Goal: Task Accomplishment & Management: Manage account settings

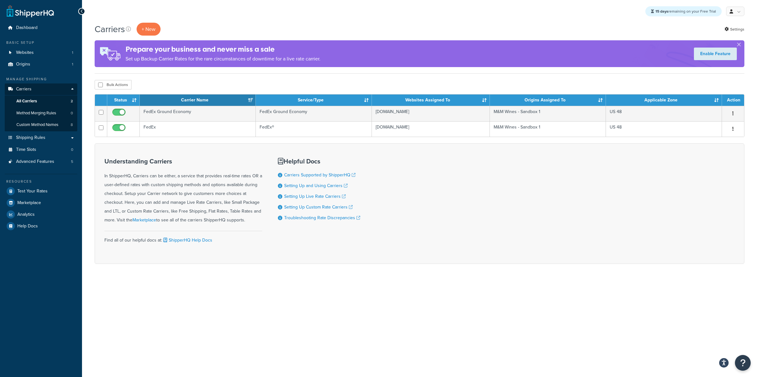
click at [744, 12] on div "15 days remaining on your Free Trial My Profile Billing Global Settings Migrate…" at bounding box center [419, 11] width 675 height 23
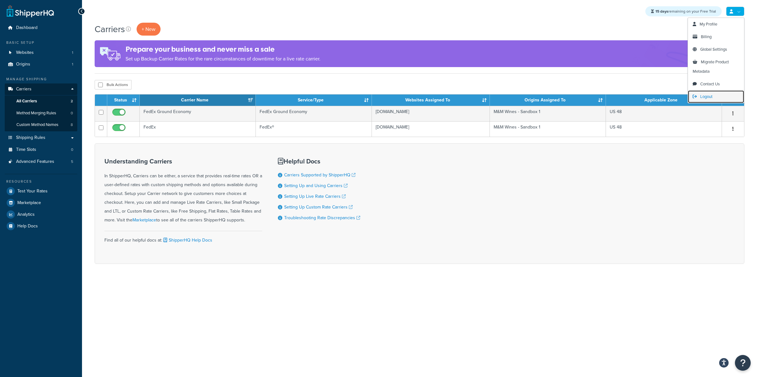
click at [716, 95] on link "Logout" at bounding box center [715, 96] width 56 height 13
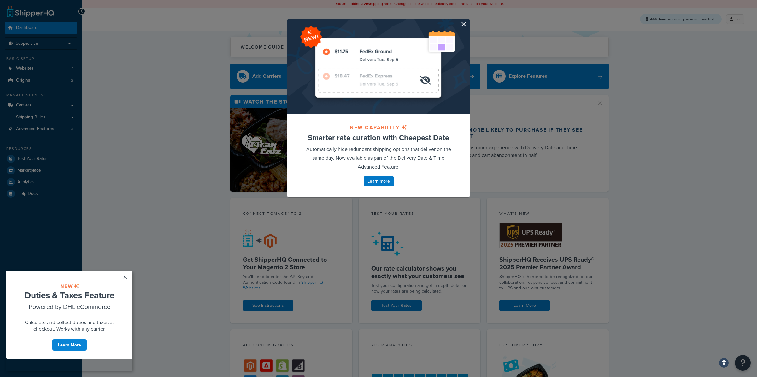
click at [468, 21] on button "button" at bounding box center [469, 20] width 2 height 2
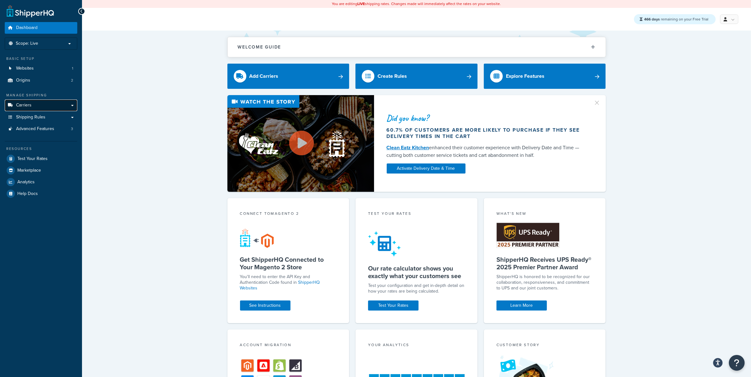
click at [23, 103] on span "Carriers" at bounding box center [23, 105] width 15 height 5
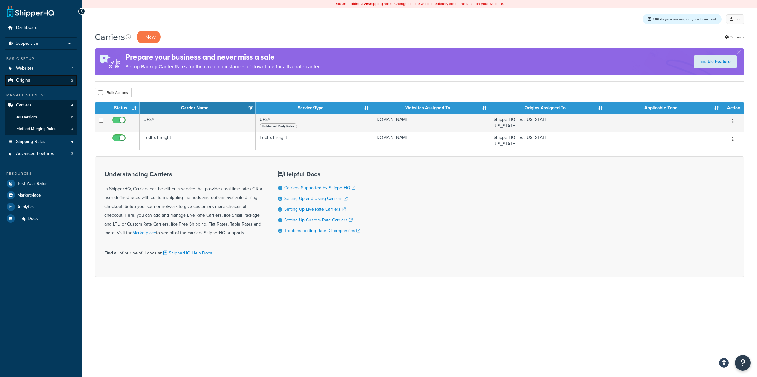
click at [66, 84] on link "Origins 2" at bounding box center [41, 81] width 73 height 12
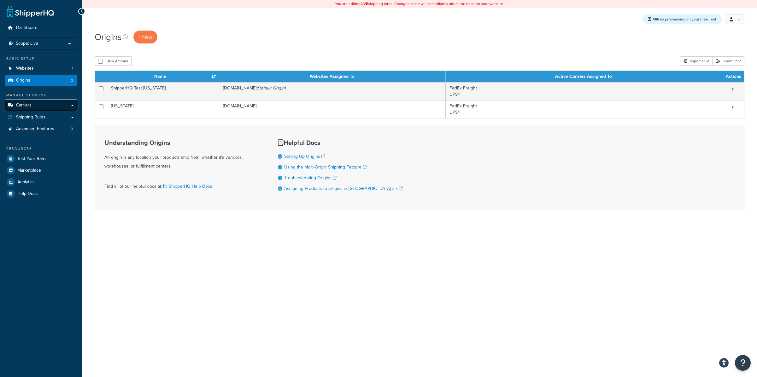
click at [63, 106] on link "Carriers" at bounding box center [41, 106] width 73 height 12
click at [64, 106] on link "Carriers" at bounding box center [41, 106] width 73 height 12
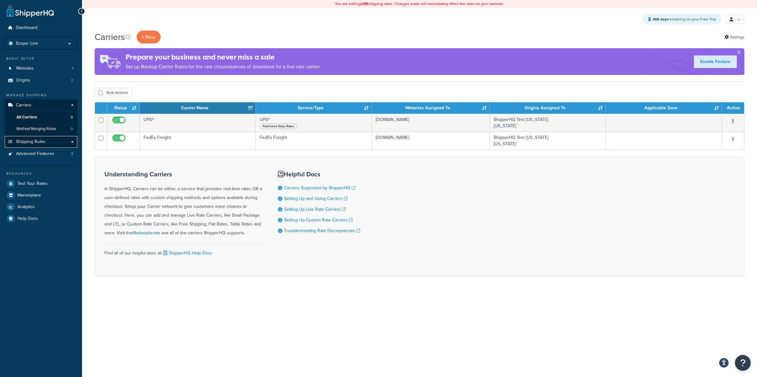
click at [67, 143] on link "Shipping Rules" at bounding box center [41, 142] width 73 height 12
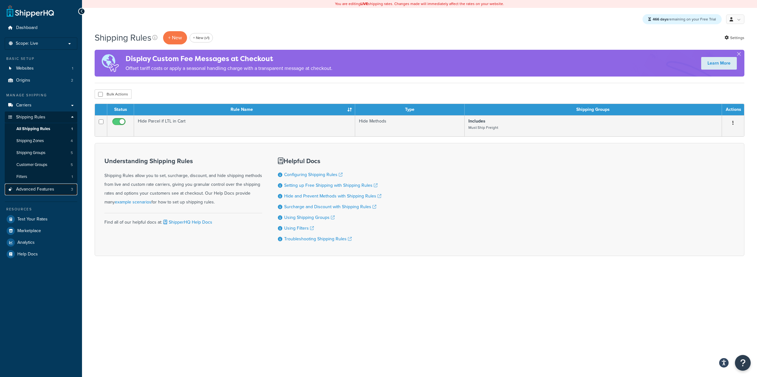
click at [66, 192] on link "Advanced Features 3" at bounding box center [41, 190] width 73 height 12
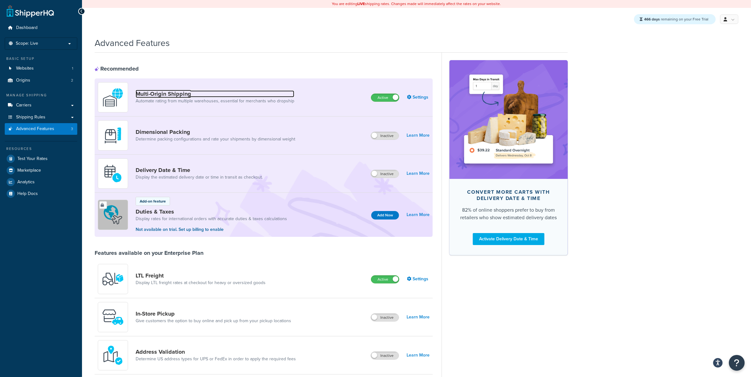
click at [236, 90] on link "Multi-Origin Shipping" at bounding box center [215, 93] width 159 height 7
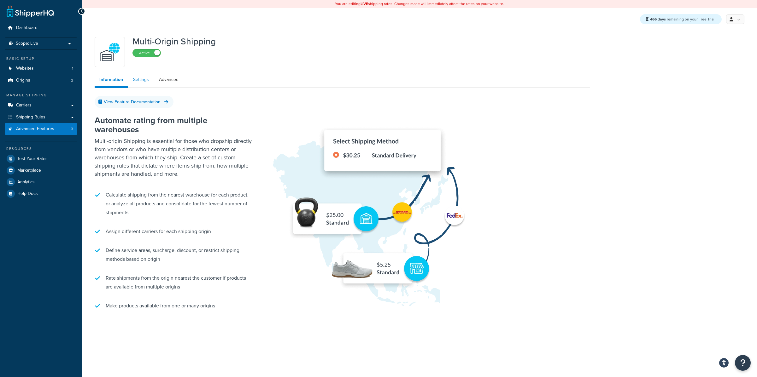
click at [146, 80] on link "Settings" at bounding box center [140, 79] width 25 height 13
select select "false"
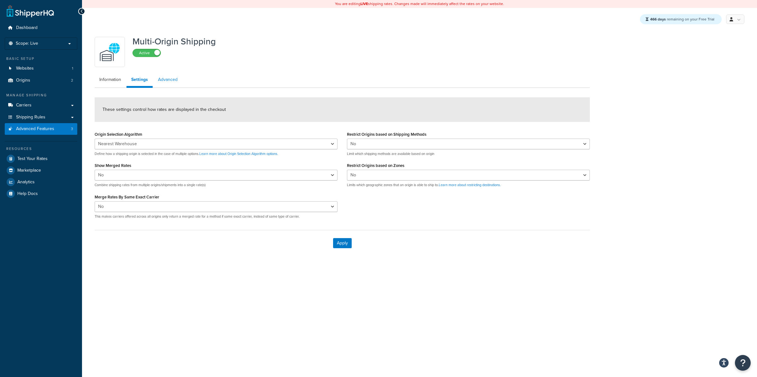
click at [167, 81] on link "Advanced" at bounding box center [167, 79] width 29 height 13
select select "false"
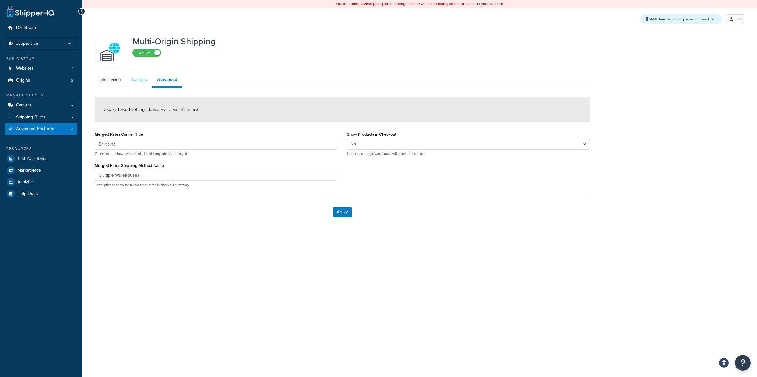
click at [150, 83] on link "Settings" at bounding box center [138, 79] width 25 height 13
select select "false"
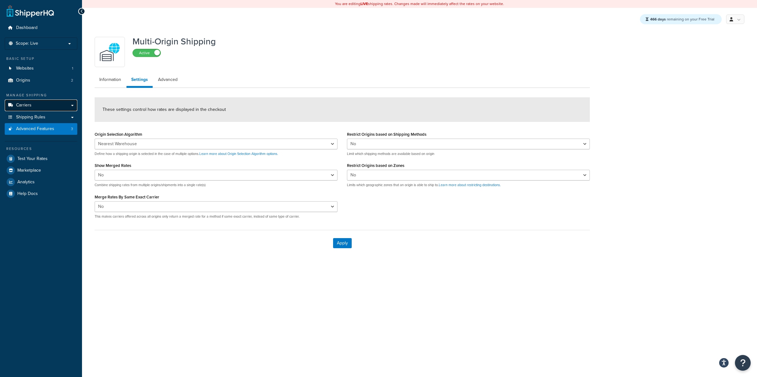
click at [63, 104] on link "Carriers" at bounding box center [41, 106] width 73 height 12
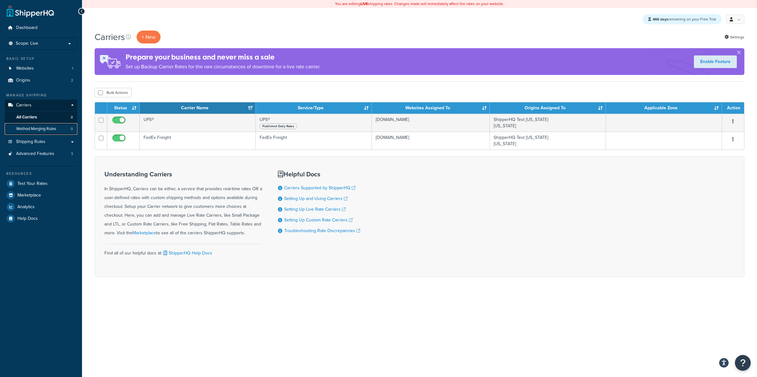
click at [67, 130] on link "Method Merging Rules 0" at bounding box center [41, 129] width 73 height 12
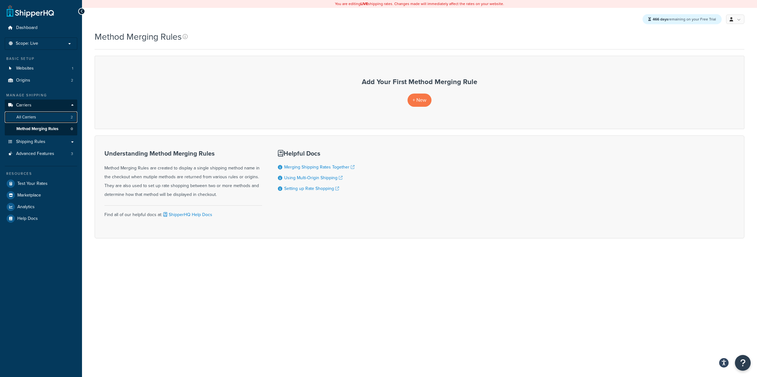
click at [72, 117] on span "2" at bounding box center [72, 117] width 2 height 5
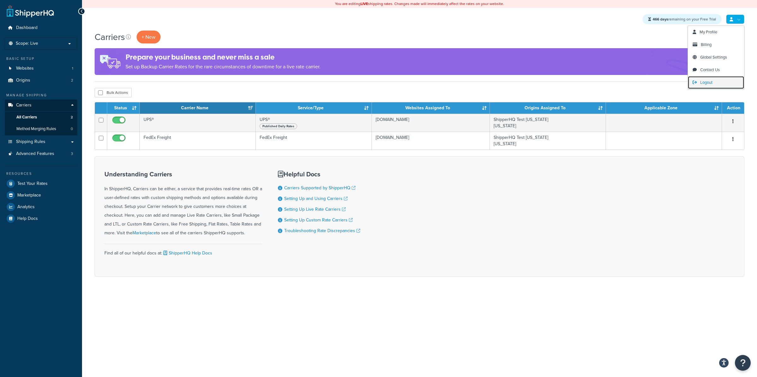
click at [707, 82] on span "Logout" at bounding box center [706, 82] width 12 height 6
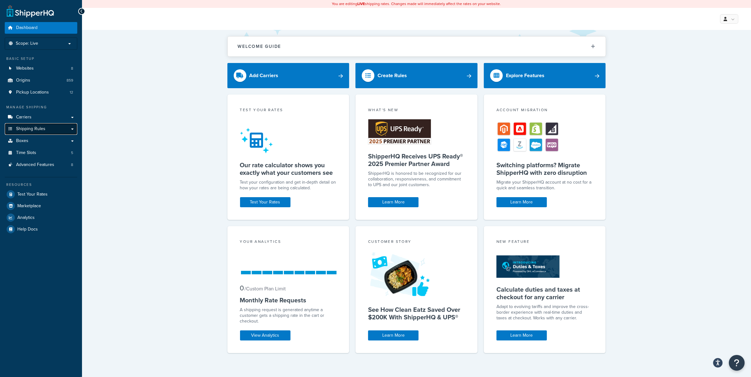
click at [61, 125] on link "Shipping Rules" at bounding box center [41, 129] width 73 height 12
click at [61, 118] on link "Carriers" at bounding box center [41, 118] width 73 height 12
click at [76, 119] on link "Carriers" at bounding box center [41, 118] width 73 height 12
click at [73, 119] on link "Carriers" at bounding box center [41, 118] width 73 height 12
click at [68, 121] on link "Carriers" at bounding box center [41, 118] width 73 height 12
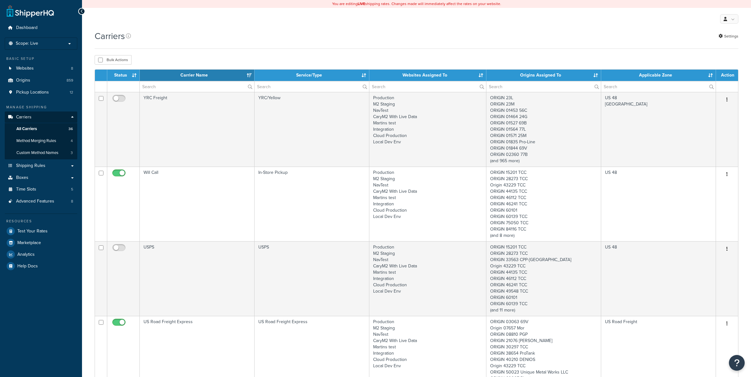
select select "15"
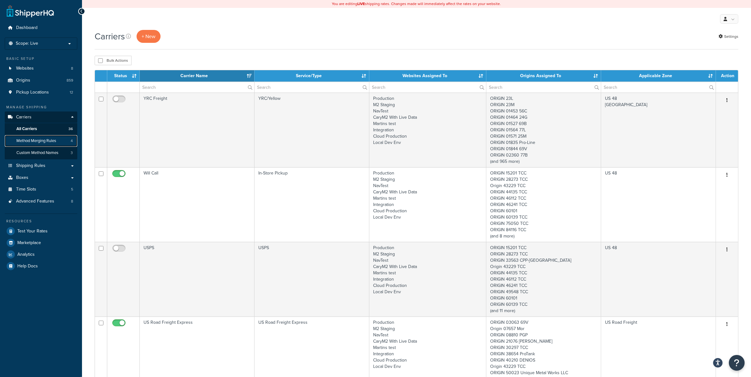
click at [52, 144] on link "Method Merging Rules 4" at bounding box center [41, 141] width 73 height 12
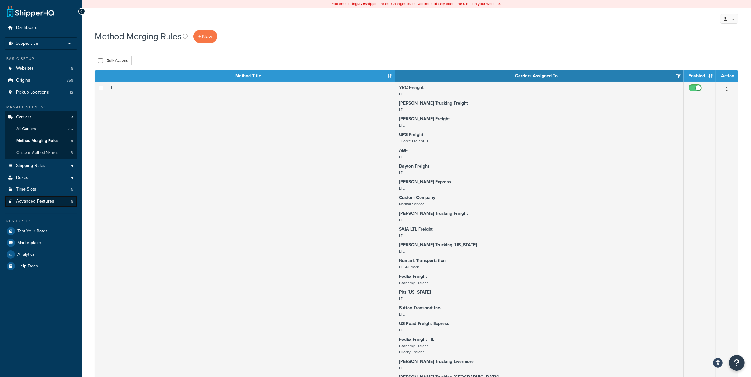
click at [59, 207] on link "Advanced Features 8" at bounding box center [41, 202] width 73 height 12
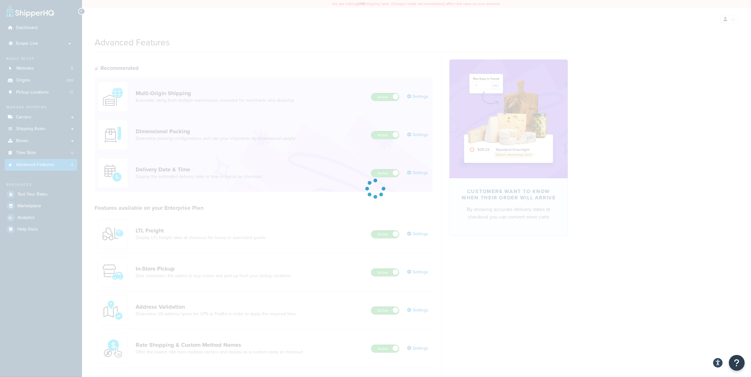
click at [250, 89] on div "Multi-Origin Shipping Automate rating from multiple warehouses, essential for m…" at bounding box center [198, 97] width 201 height 30
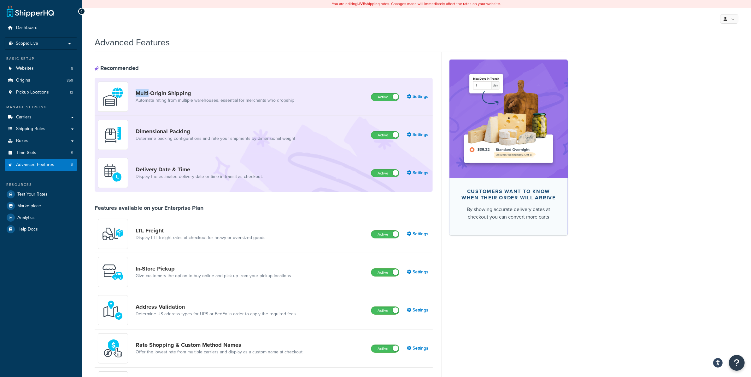
click at [250, 89] on div "Multi-Origin Shipping Automate rating from multiple warehouses, essential for m…" at bounding box center [198, 97] width 201 height 30
click at [422, 94] on link "Settings" at bounding box center [418, 96] width 23 height 9
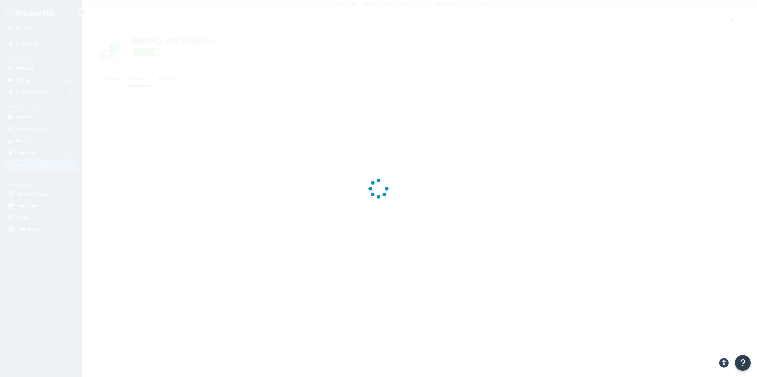
select select "false"
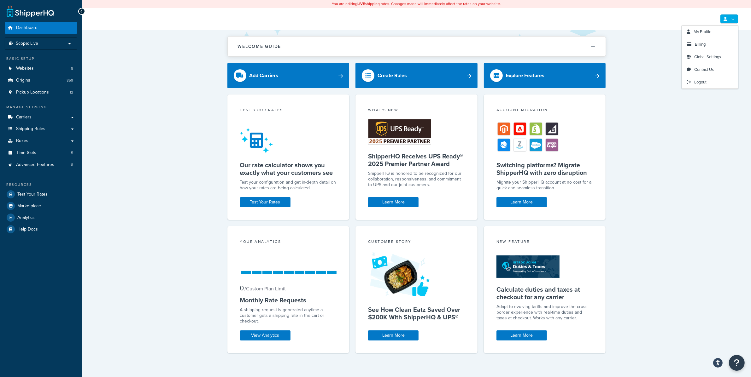
click at [736, 17] on link at bounding box center [729, 18] width 18 height 9
click at [705, 87] on link "Logout" at bounding box center [710, 82] width 56 height 13
click at [40, 192] on span "Test Your Rates" at bounding box center [32, 194] width 30 height 5
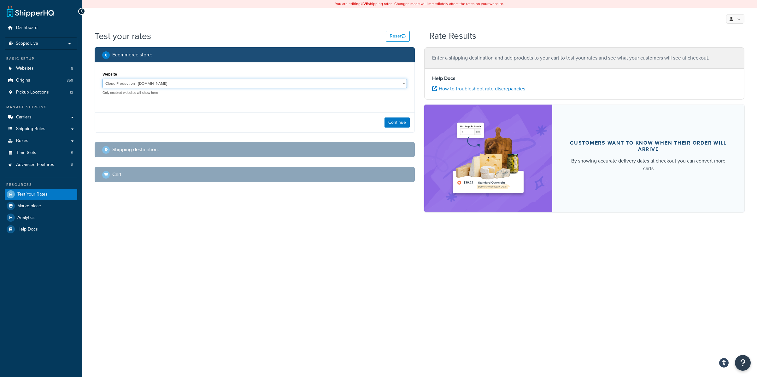
click at [280, 81] on select "Cloud Production - thecarycompany.com.c.e6jwmg4fx3fiq.ent.magento.cloud Integra…" at bounding box center [254, 83] width 304 height 9
select select "0f2bd059ef4d27a7a062b9293f5e6d00"
click at [102, 79] on select "Cloud Production - thecarycompany.com.c.e6jwmg4fx3fiq.ent.magento.cloud Integra…" at bounding box center [254, 83] width 304 height 9
click at [386, 126] on button "Continue" at bounding box center [396, 123] width 25 height 10
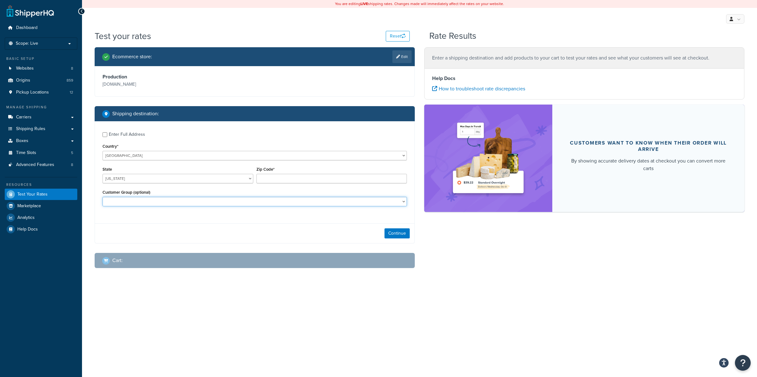
click at [298, 202] on select "DeliveryDateEstimate Employee Facebook Shopping Feed General Inactive Logged In…" at bounding box center [254, 201] width 304 height 9
checkbox input "true"
type input "31323"
select select "GA"
select select "New Web Customer"
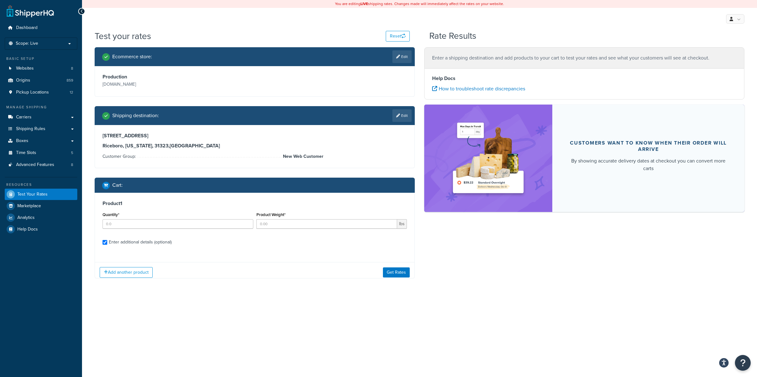
checkbox input "true"
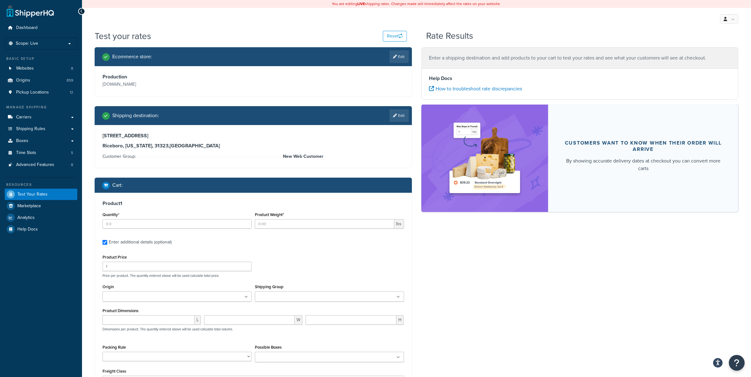
type input "1"
type input "4.23"
type input "56.29"
select select "85"
type input "10.000000"
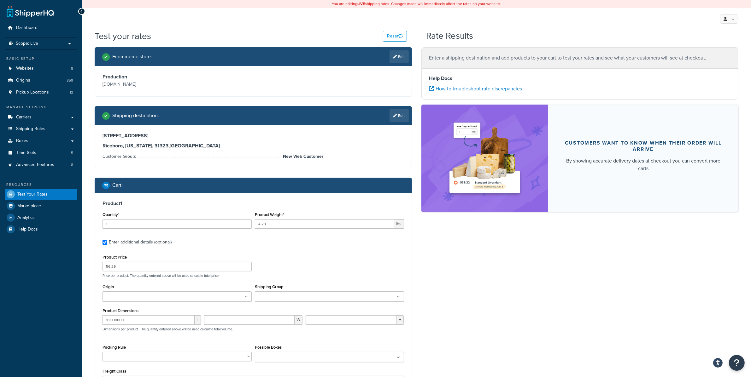
type input "6.000000"
type input "16.000000"
type input "2"
type input "16"
type input "134.73"
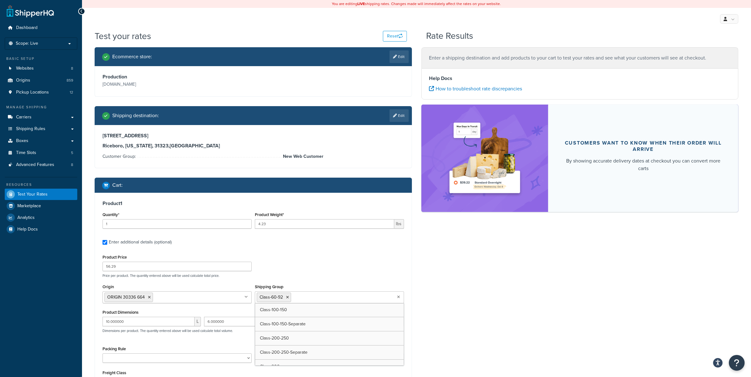
type input "38.000000"
type input "0.300000"
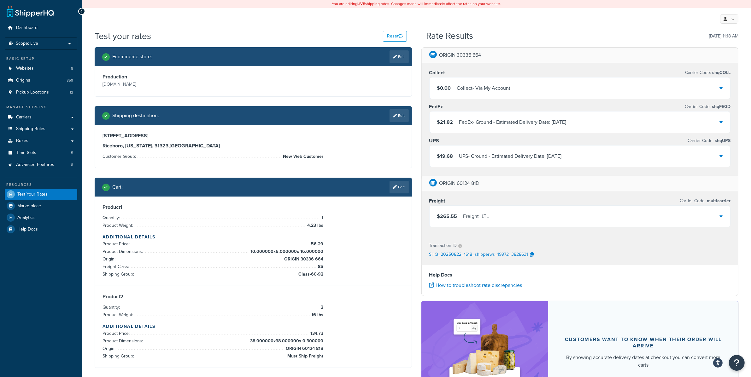
drag, startPoint x: 155, startPoint y: 85, endPoint x: 103, endPoint y: 84, distance: 52.7
click at [103, 84] on p "www.thecarycompany.com" at bounding box center [176, 84] width 149 height 9
copy p "www.thecarycompany.com"
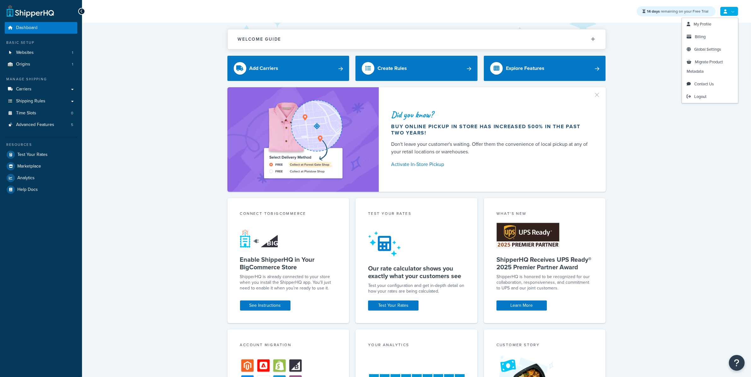
click at [727, 9] on link at bounding box center [729, 11] width 18 height 9
click at [712, 96] on link "Logout" at bounding box center [710, 96] width 56 height 13
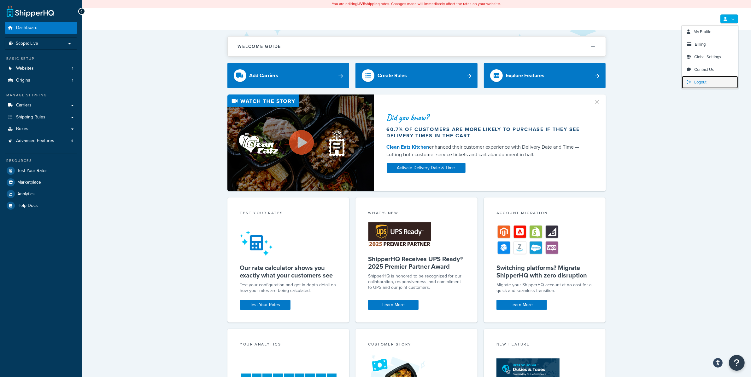
click at [711, 83] on link "Logout" at bounding box center [710, 82] width 56 height 13
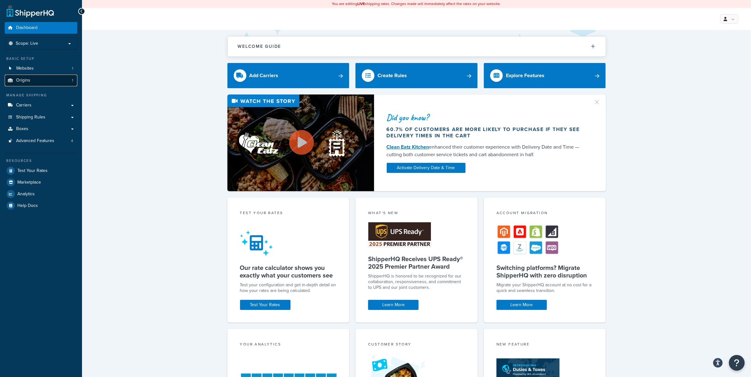
click at [46, 81] on link "Origins 1" at bounding box center [41, 81] width 73 height 12
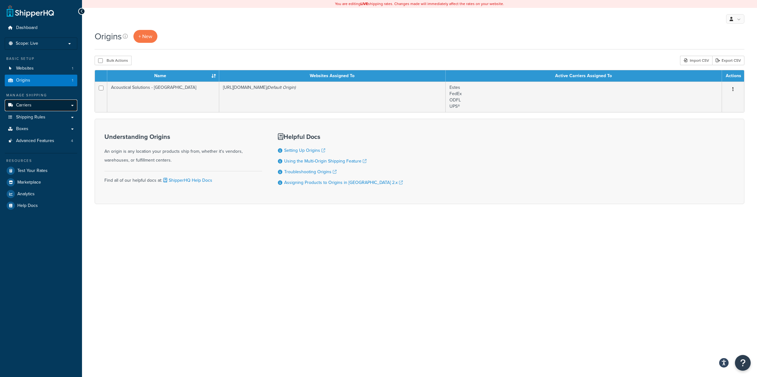
click at [53, 106] on link "Carriers" at bounding box center [41, 106] width 73 height 12
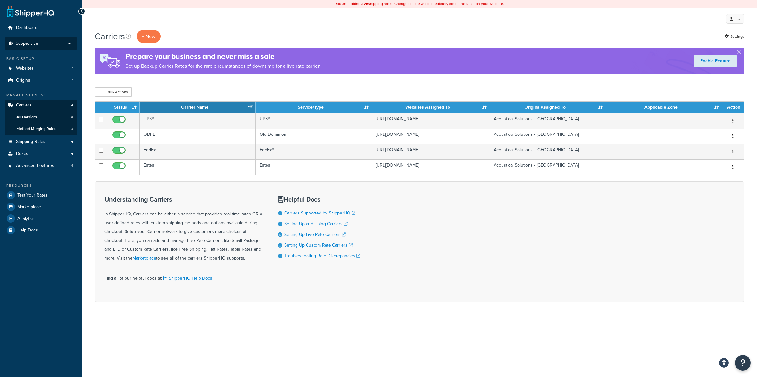
click at [63, 42] on p "Scope: Live" at bounding box center [41, 43] width 67 height 5
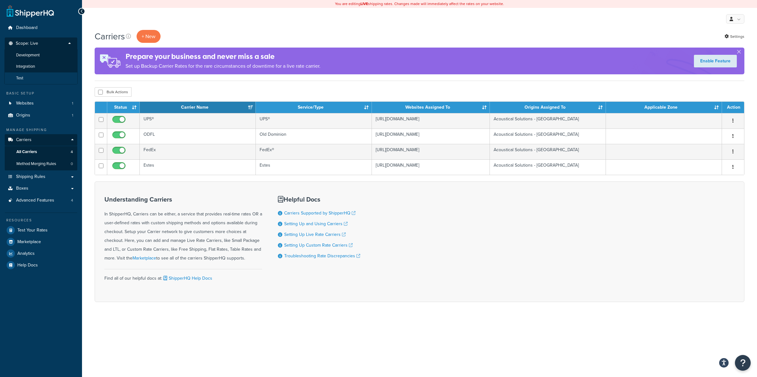
click at [65, 81] on li "Test" at bounding box center [40, 79] width 73 height 12
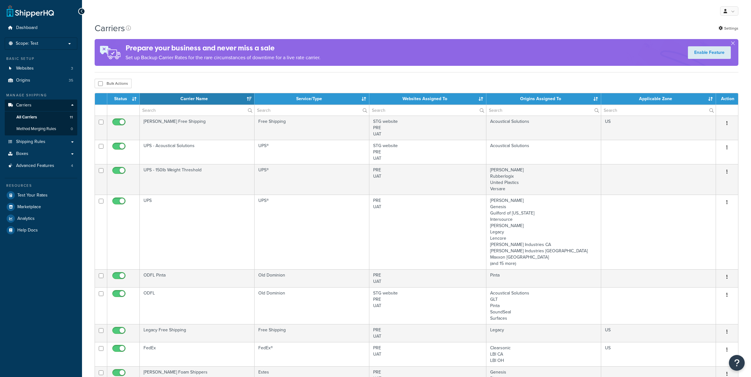
select select "15"
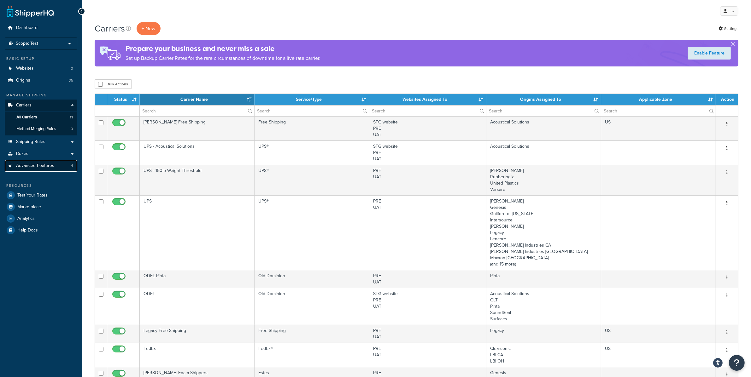
click at [49, 169] on link "Advanced Features 4" at bounding box center [41, 166] width 73 height 12
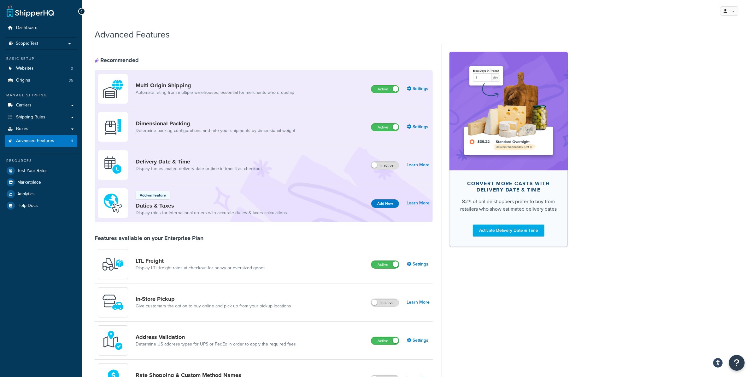
click at [213, 81] on div "Multi-Origin Shipping Automate rating from multiple warehouses, essential for m…" at bounding box center [198, 89] width 201 height 30
click at [178, 87] on link "Multi-Origin Shipping" at bounding box center [215, 85] width 159 height 7
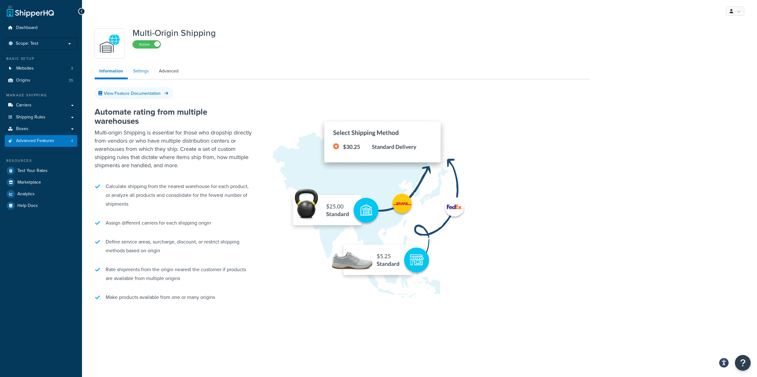
click at [149, 72] on link "Settings" at bounding box center [140, 71] width 25 height 13
select select "false"
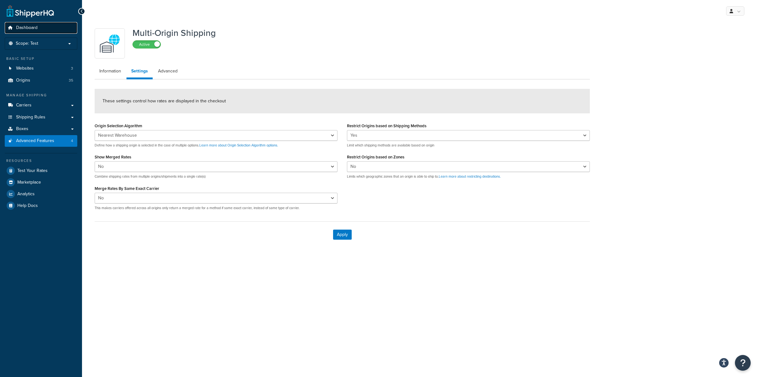
click at [40, 31] on link "Dashboard" at bounding box center [41, 28] width 73 height 12
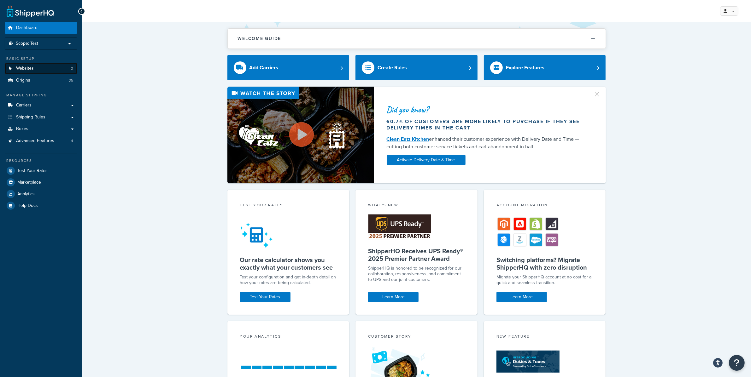
click at [59, 69] on link "Websites 3" at bounding box center [41, 69] width 73 height 12
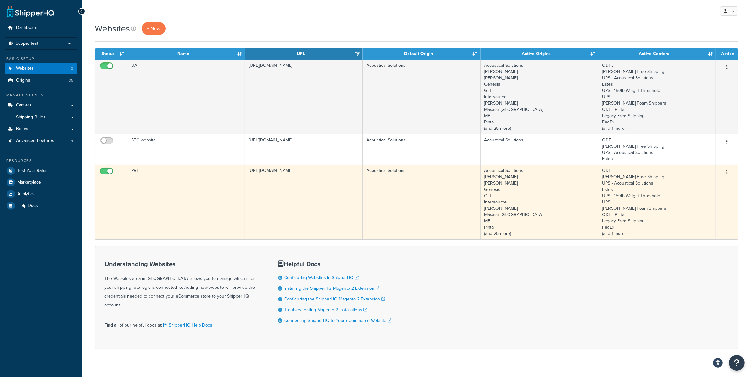
click at [320, 171] on td "[URL][DOMAIN_NAME]" at bounding box center [304, 202] width 118 height 75
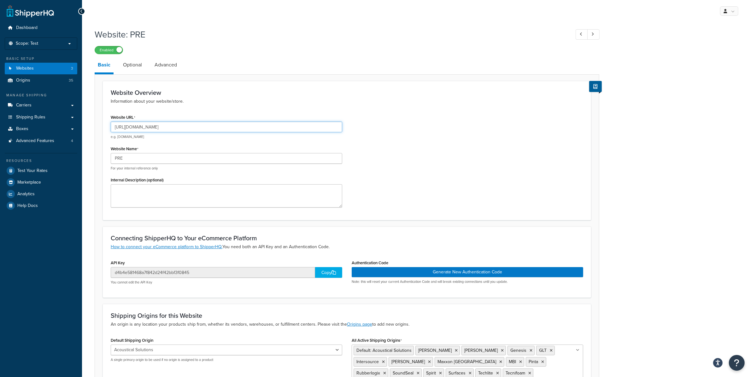
click at [227, 126] on input "[URL][DOMAIN_NAME]" at bounding box center [226, 127] width 231 height 11
click at [27, 108] on link "Carriers" at bounding box center [41, 106] width 73 height 12
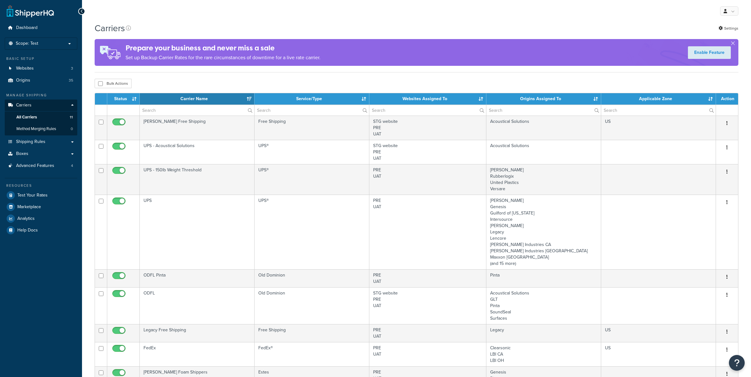
select select "15"
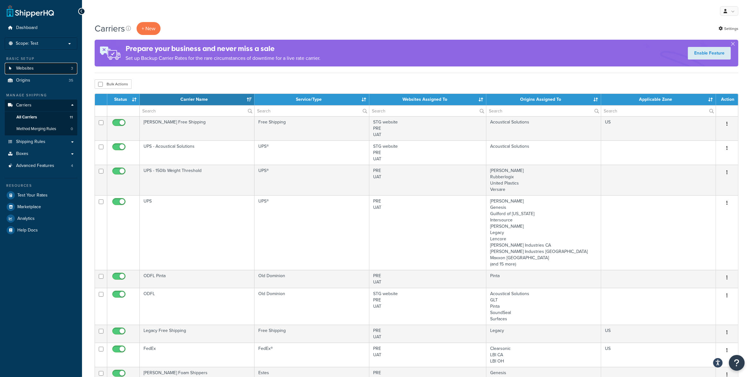
click at [44, 72] on link "Websites 3" at bounding box center [41, 69] width 73 height 12
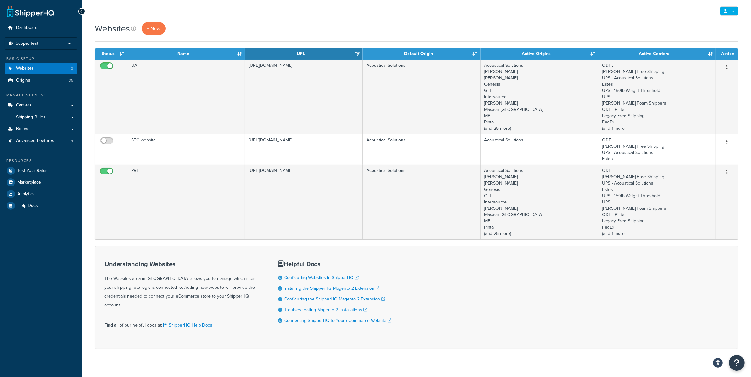
click at [731, 15] on link at bounding box center [729, 10] width 18 height 9
click at [724, 21] on link "My Profile" at bounding box center [710, 24] width 56 height 13
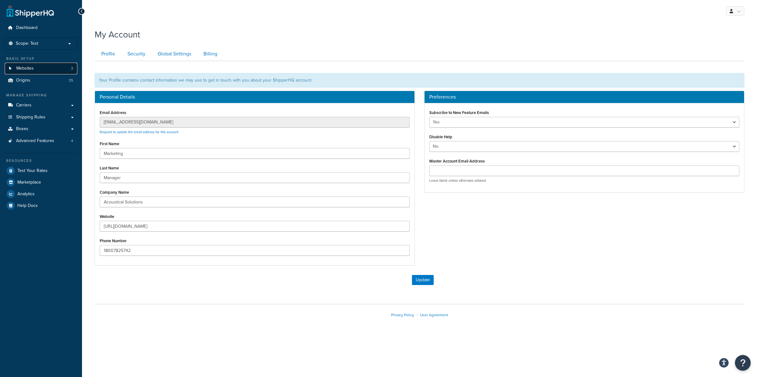
click at [47, 70] on link "Websites 3" at bounding box center [41, 69] width 73 height 12
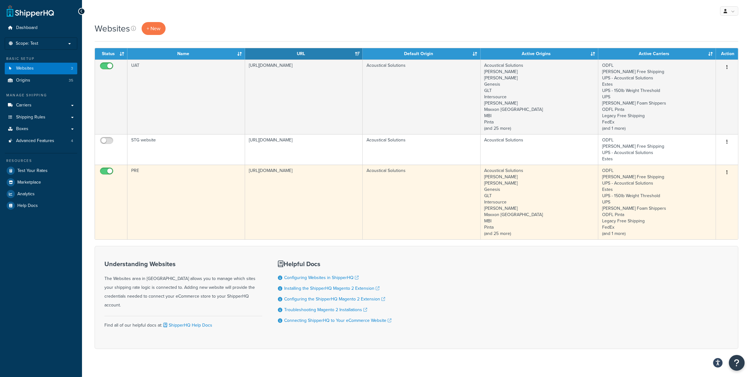
click at [252, 214] on td "https://acousticalsolutions.p.tomandco.uk/" at bounding box center [304, 202] width 118 height 75
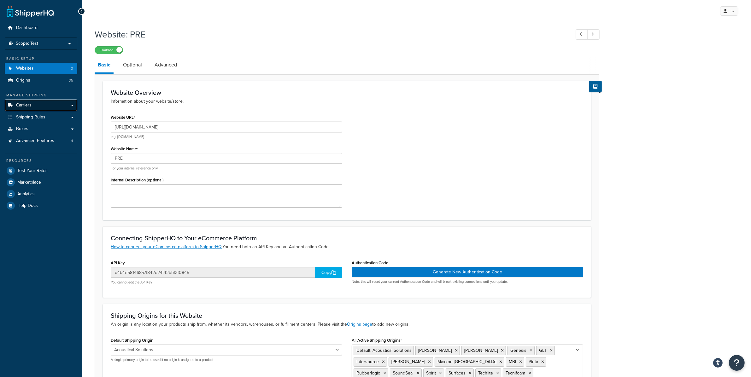
click at [50, 107] on link "Carriers" at bounding box center [41, 106] width 73 height 12
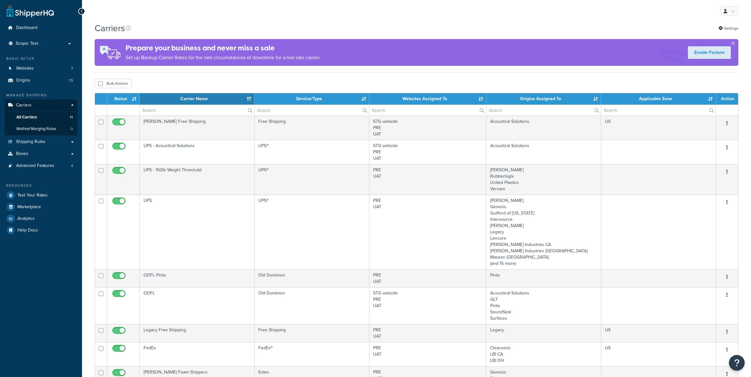
select select "15"
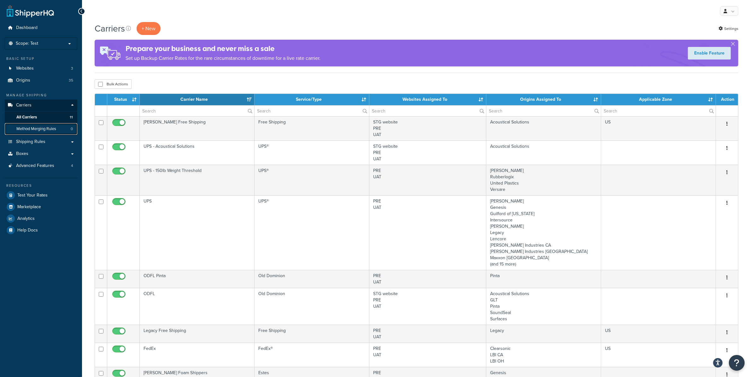
click at [60, 129] on link "Method Merging Rules 0" at bounding box center [41, 129] width 73 height 12
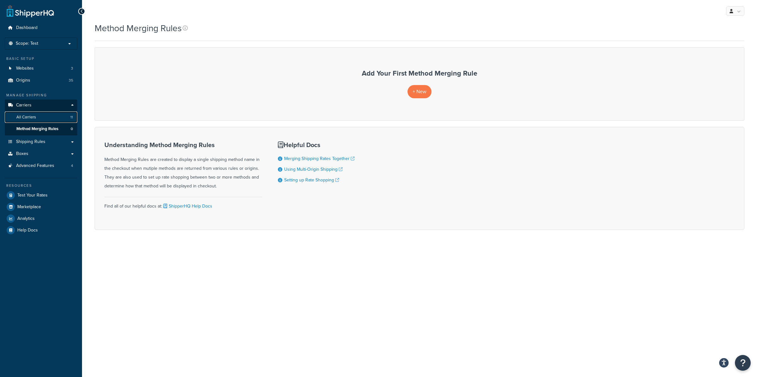
click at [68, 117] on link "All Carriers 11" at bounding box center [41, 118] width 73 height 12
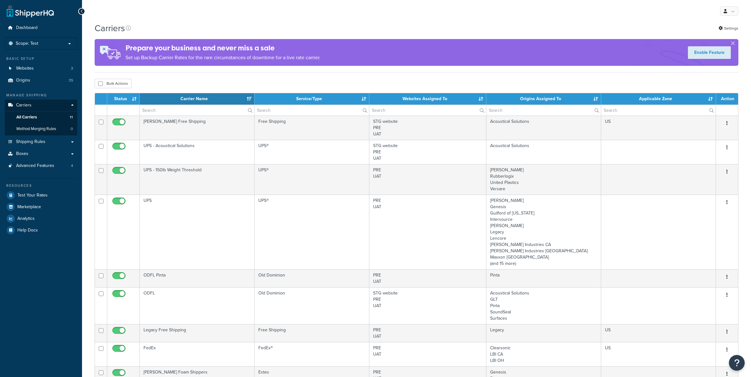
select select "15"
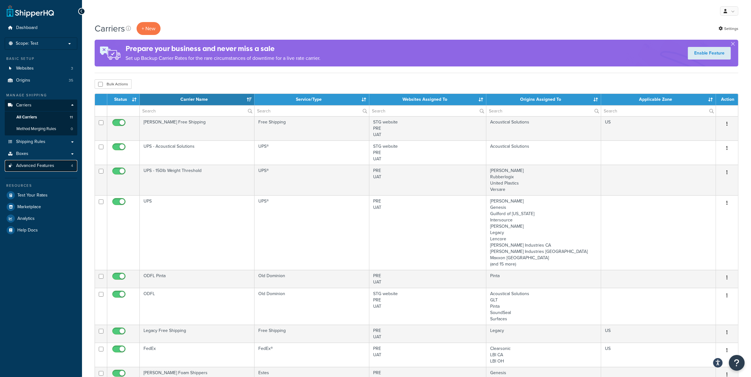
click at [50, 164] on span "Advanced Features" at bounding box center [35, 165] width 38 height 5
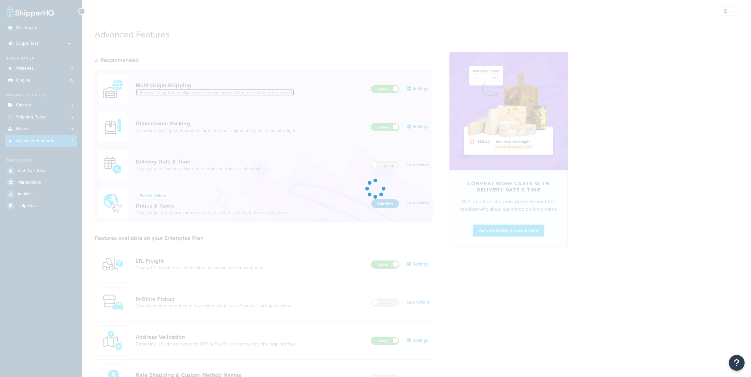
click at [221, 91] on link "Automate rating from multiple warehouses, essential for merchants who dropship" at bounding box center [215, 93] width 159 height 6
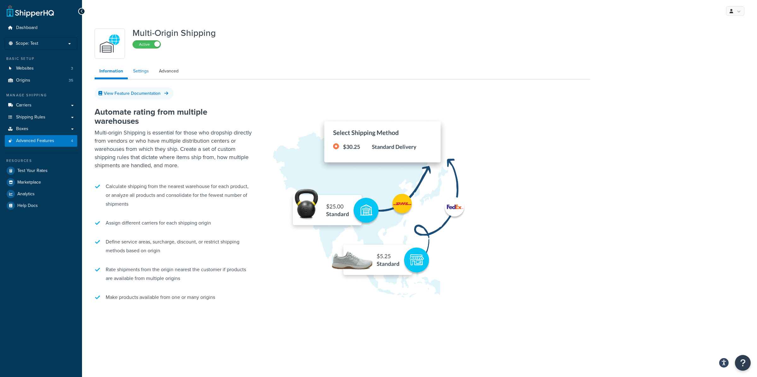
click at [139, 69] on link "Settings" at bounding box center [140, 71] width 25 height 13
select select "false"
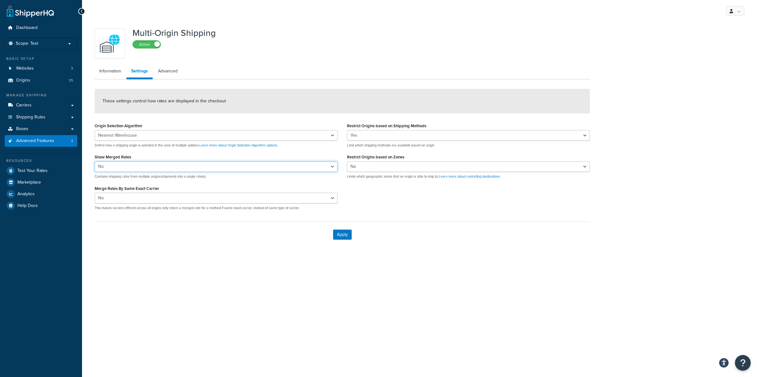
click at [195, 167] on select "Yes No" at bounding box center [216, 166] width 243 height 11
click at [168, 71] on link "Advanced" at bounding box center [167, 71] width 29 height 13
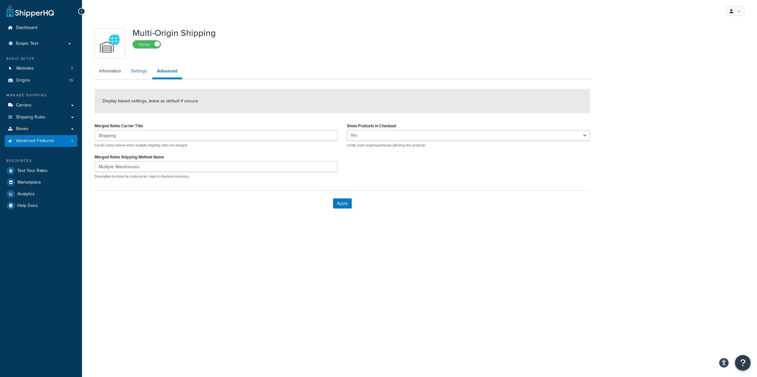
click at [139, 69] on link "Settings" at bounding box center [138, 71] width 25 height 13
select select "false"
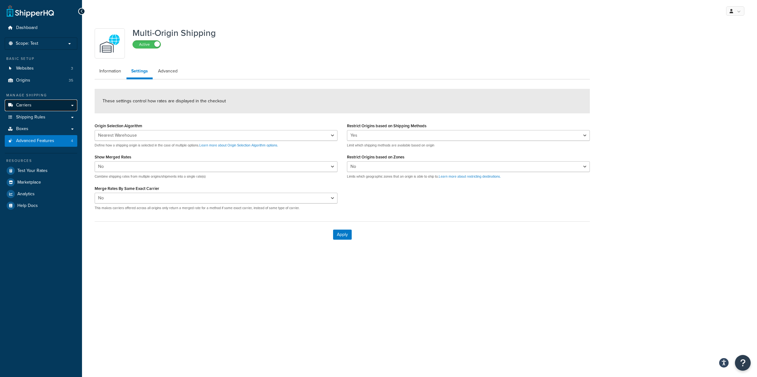
click at [69, 106] on link "Carriers" at bounding box center [41, 106] width 73 height 12
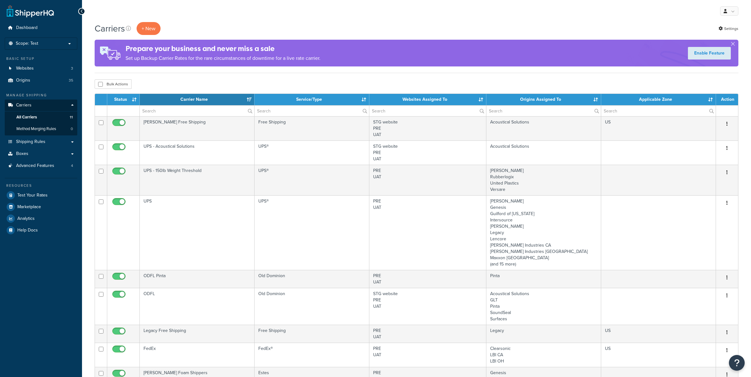
select select "15"
click at [728, 24] on div "Carriers + New Settings" at bounding box center [416, 28] width 643 height 13
click at [728, 27] on link "Settings" at bounding box center [728, 28] width 20 height 9
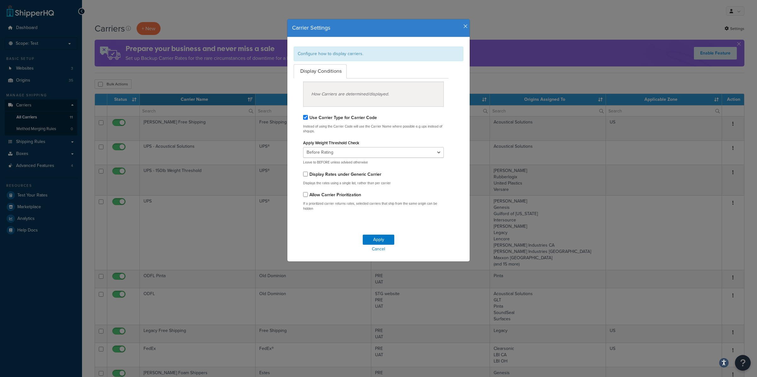
click at [463, 26] on icon "button" at bounding box center [465, 27] width 4 height 6
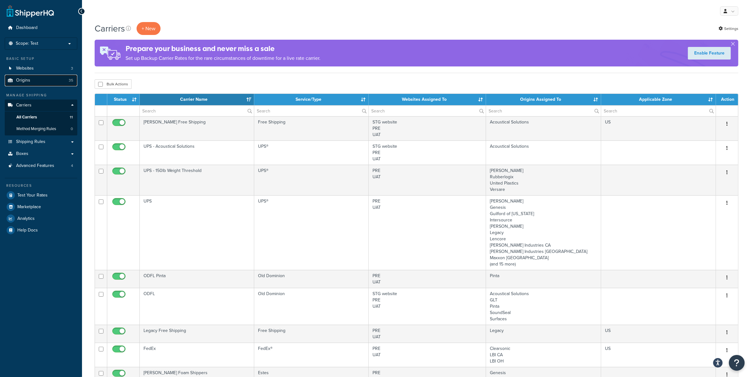
click at [72, 78] on span "35" at bounding box center [71, 80] width 4 height 5
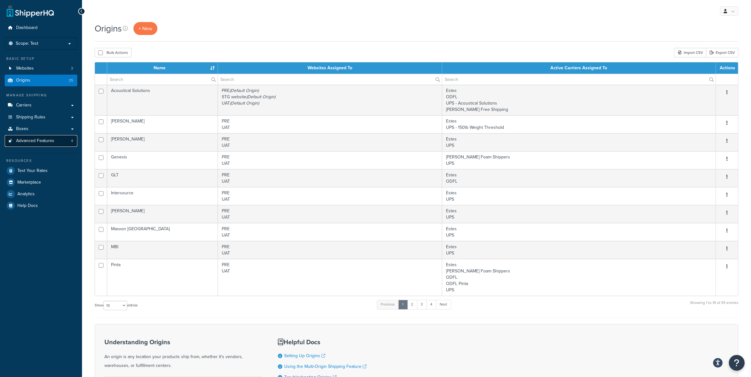
click at [55, 144] on link "Advanced Features 4" at bounding box center [41, 141] width 73 height 12
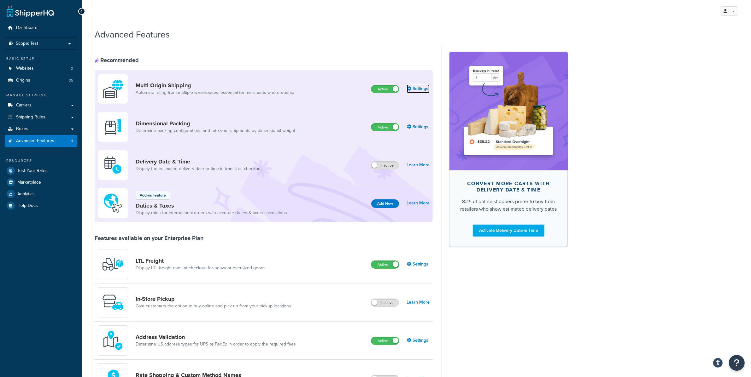
click at [414, 90] on link "Settings" at bounding box center [418, 88] width 23 height 9
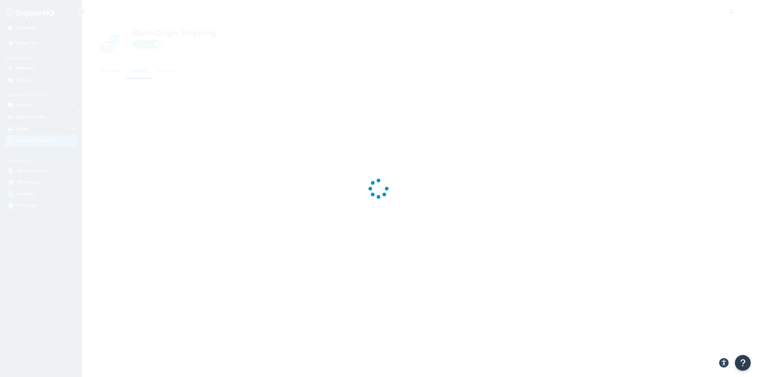
select select "false"
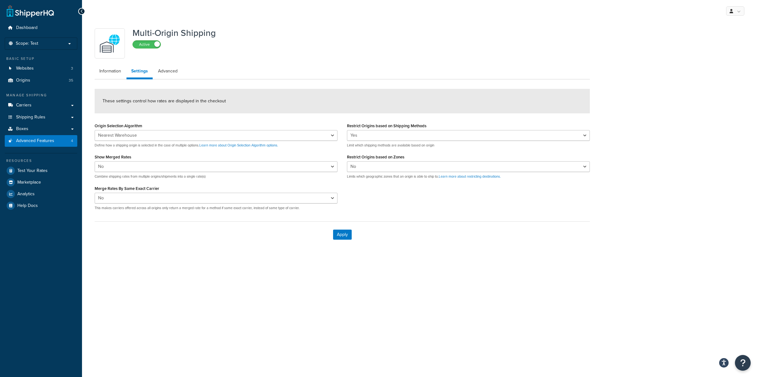
click at [369, 128] on label "Restrict Origins based on Shipping Methods" at bounding box center [386, 126] width 79 height 5
click at [369, 130] on select "Yes No" at bounding box center [468, 135] width 243 height 11
click at [371, 132] on select "Yes No" at bounding box center [468, 135] width 243 height 11
select select "false"
click at [347, 130] on select "Yes No" at bounding box center [468, 135] width 243 height 11
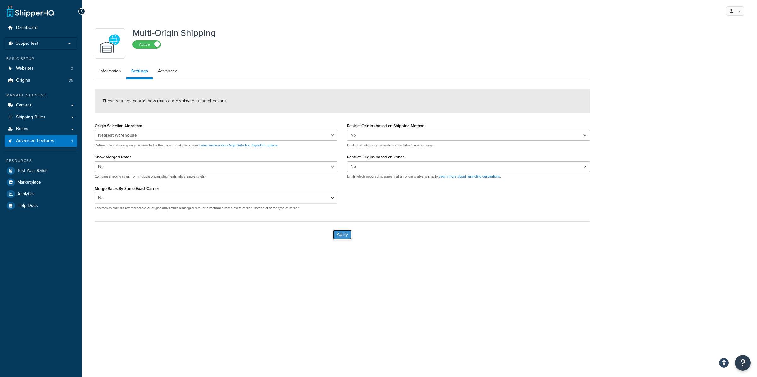
click at [338, 235] on button "Apply" at bounding box center [342, 235] width 19 height 10
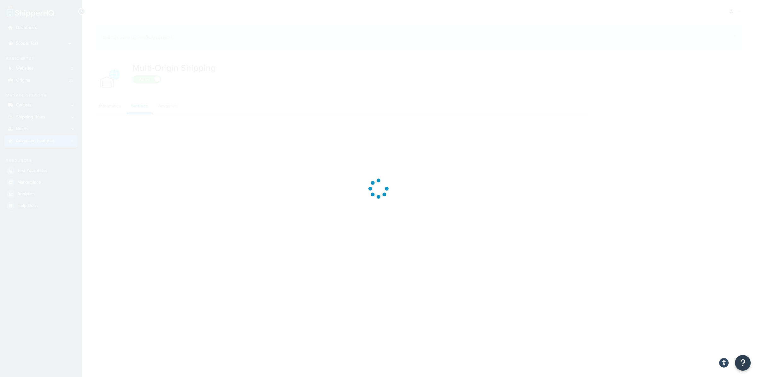
select select "false"
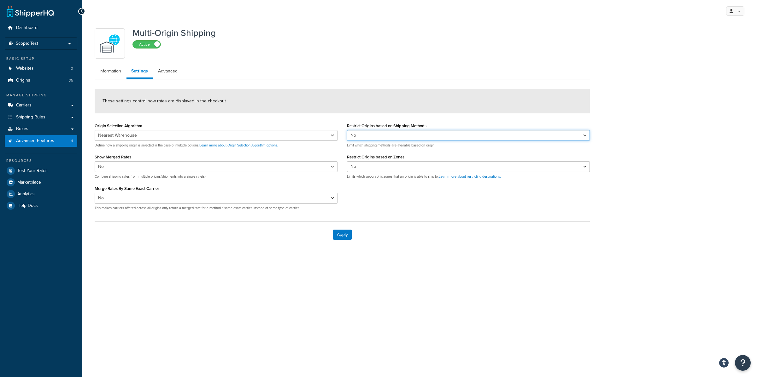
click at [466, 133] on select "Yes No" at bounding box center [468, 135] width 243 height 11
select select "true"
click at [347, 130] on select "Yes No" at bounding box center [468, 135] width 243 height 11
click at [347, 238] on button "Apply" at bounding box center [342, 235] width 19 height 10
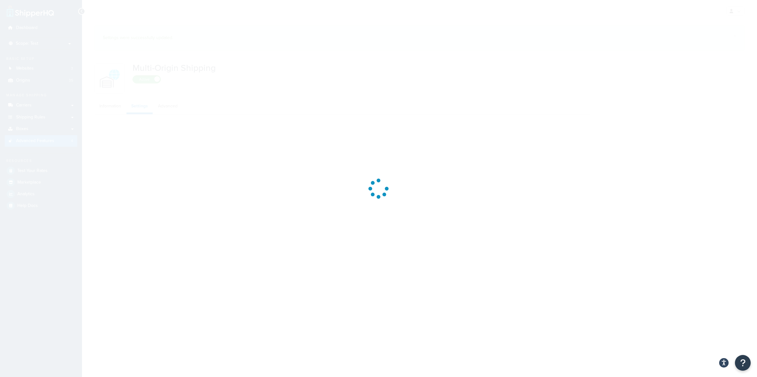
select select "false"
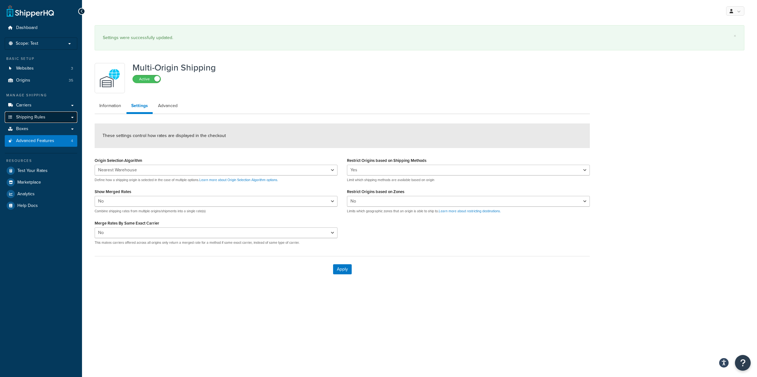
click at [71, 122] on link "Shipping Rules" at bounding box center [41, 118] width 73 height 12
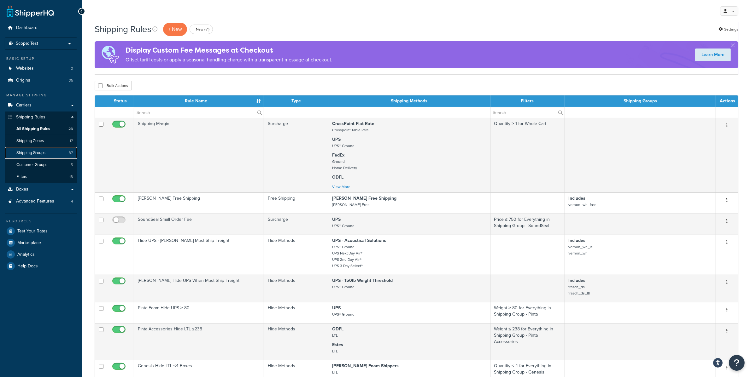
click at [63, 157] on link "Shipping Groups 37" at bounding box center [41, 153] width 73 height 12
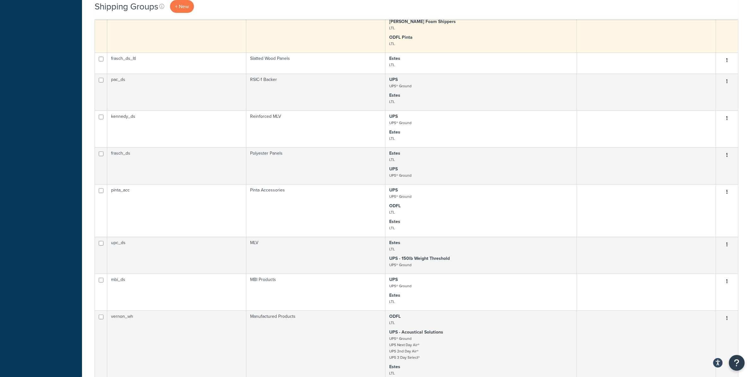
scroll to position [498, 0]
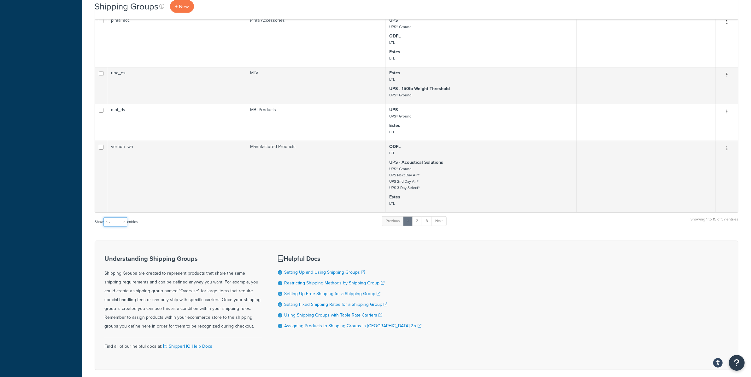
click at [123, 225] on select "10 15 25 50 100" at bounding box center [115, 222] width 24 height 9
select select "100"
click at [104, 227] on select "10 15 25 50 100" at bounding box center [115, 222] width 24 height 9
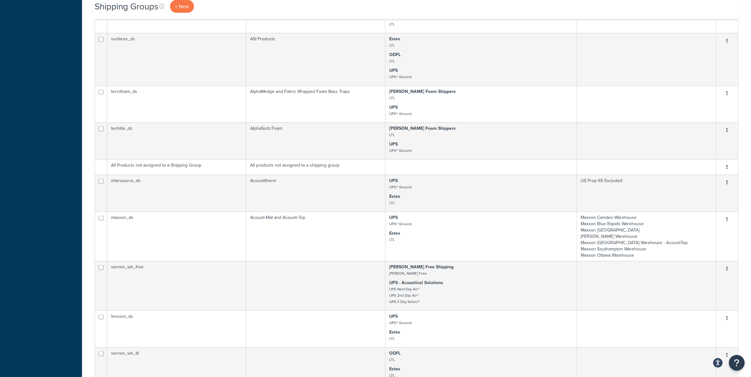
scroll to position [1225, 0]
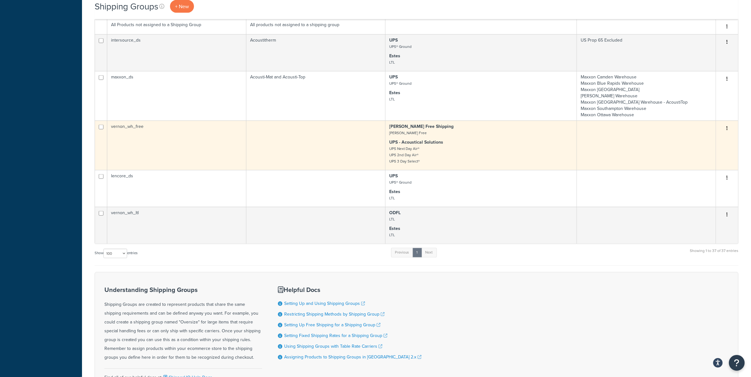
click at [203, 145] on td "vernon_wh_free" at bounding box center [176, 145] width 139 height 49
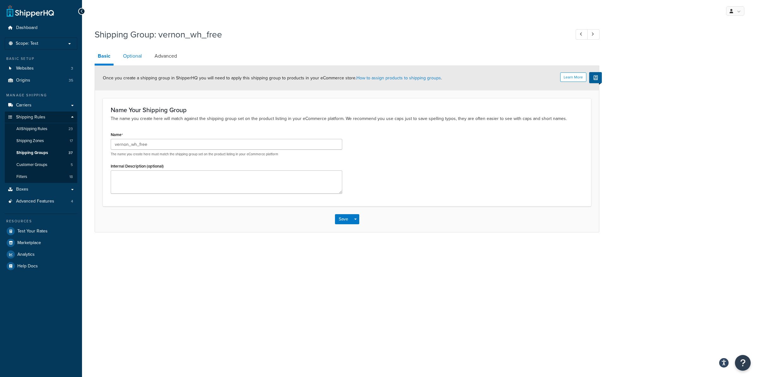
click at [132, 61] on link "Optional" at bounding box center [132, 56] width 25 height 15
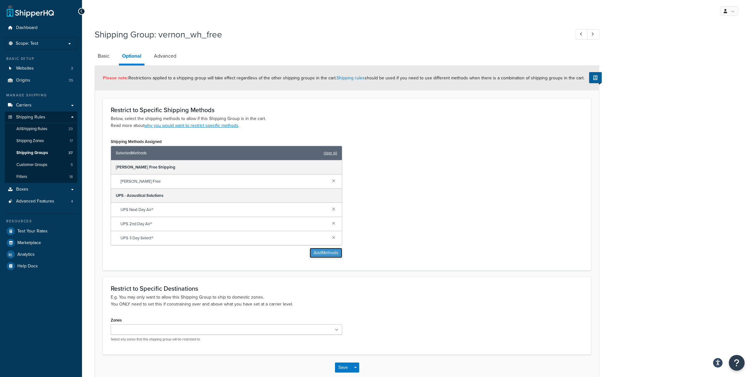
click at [321, 255] on button "Add Methods" at bounding box center [326, 253] width 32 height 10
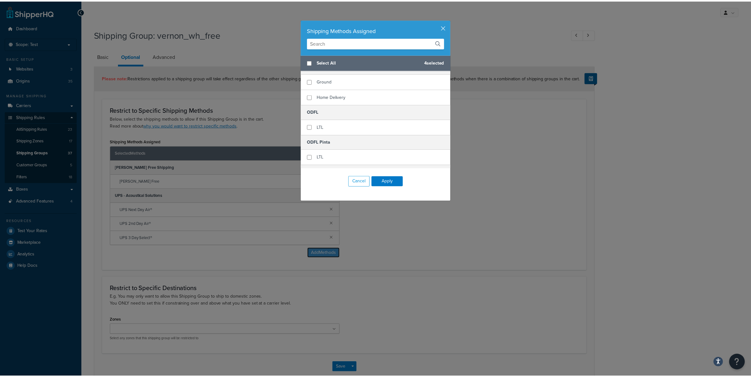
scroll to position [296, 0]
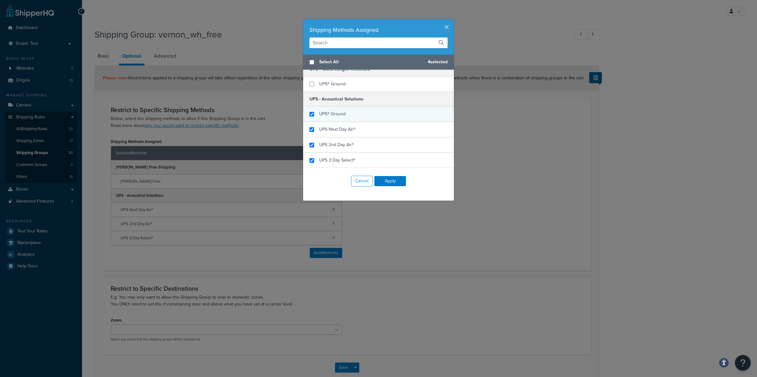
checkbox input "true"
click at [330, 119] on div "UPS® Ground" at bounding box center [378, 114] width 151 height 15
click at [389, 184] on button "Apply" at bounding box center [390, 181] width 32 height 10
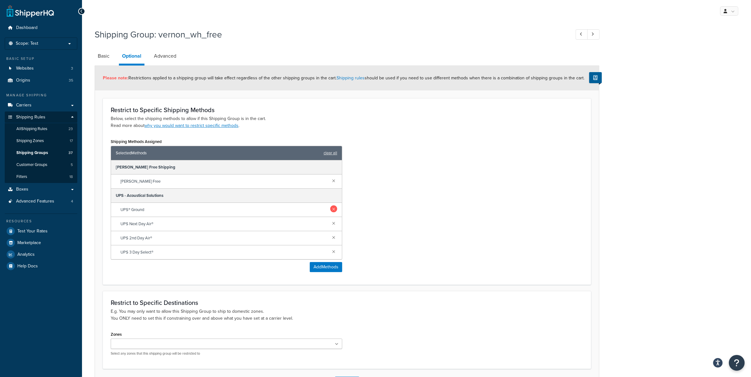
click at [335, 212] on link at bounding box center [333, 209] width 7 height 7
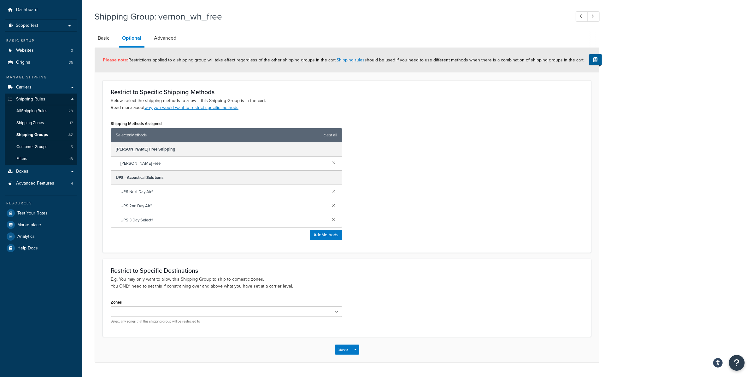
scroll to position [36, 0]
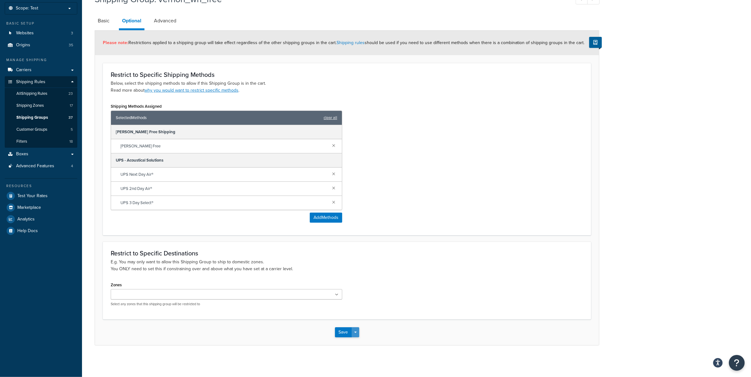
click at [352, 335] on button "Save Dropdown" at bounding box center [355, 333] width 8 height 10
click at [367, 341] on button "Save and Edit" at bounding box center [365, 344] width 61 height 13
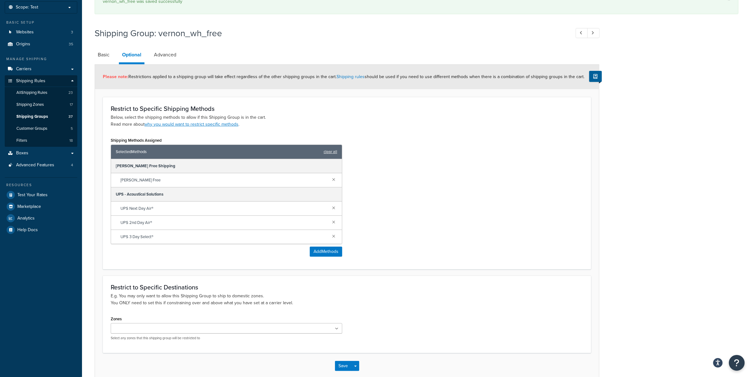
scroll to position [0, 0]
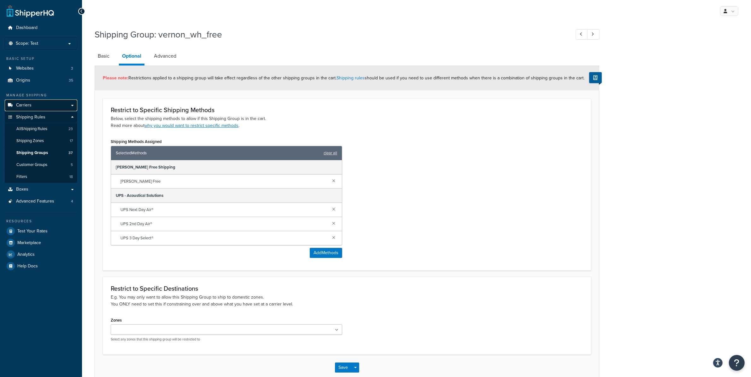
click at [54, 104] on link "Carriers" at bounding box center [41, 106] width 73 height 12
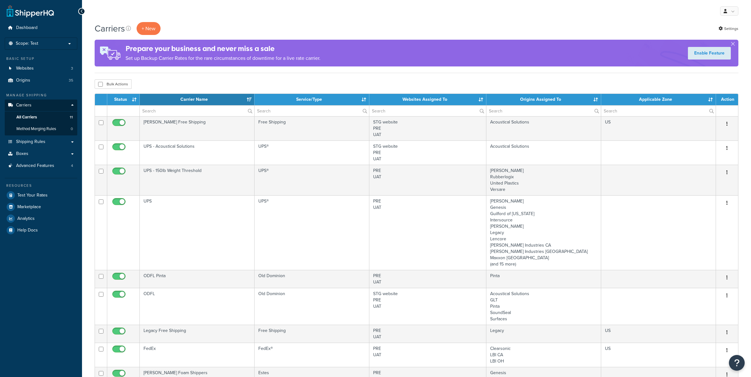
select select "15"
click at [65, 196] on link "Test Your Rates" at bounding box center [41, 195] width 73 height 11
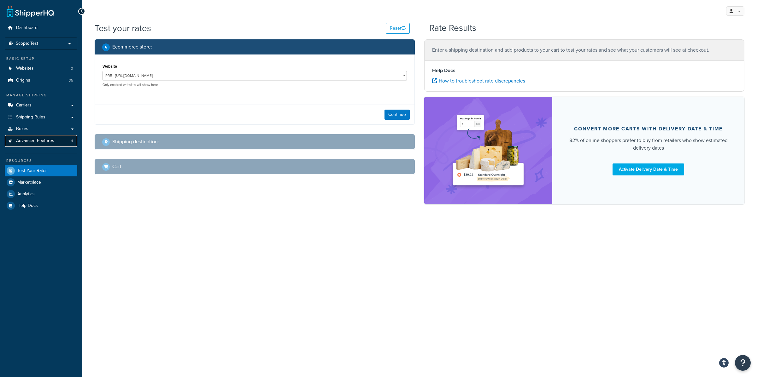
click at [44, 144] on link "Advanced Features 4" at bounding box center [41, 141] width 73 height 12
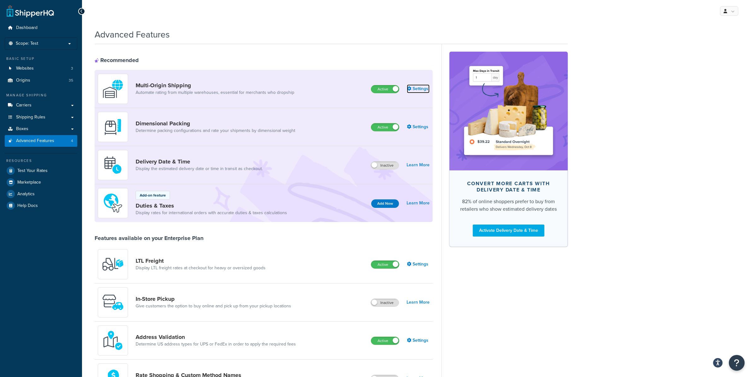
click at [417, 87] on link "Settings" at bounding box center [418, 88] width 23 height 9
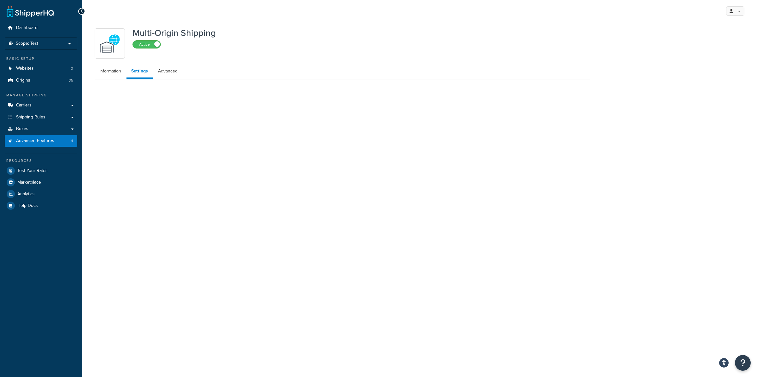
select select "false"
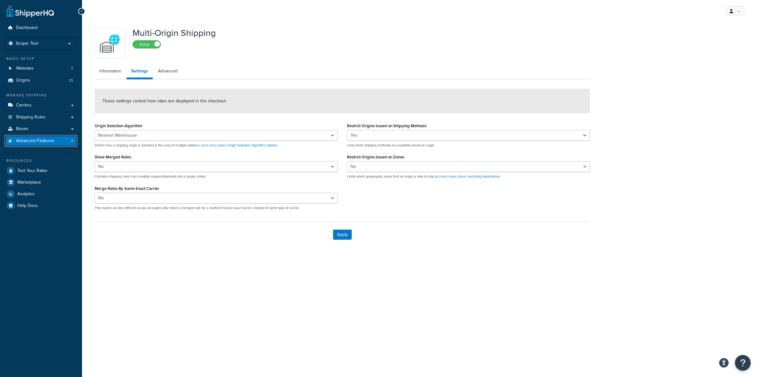
click at [49, 142] on span "Advanced Features" at bounding box center [35, 140] width 38 height 5
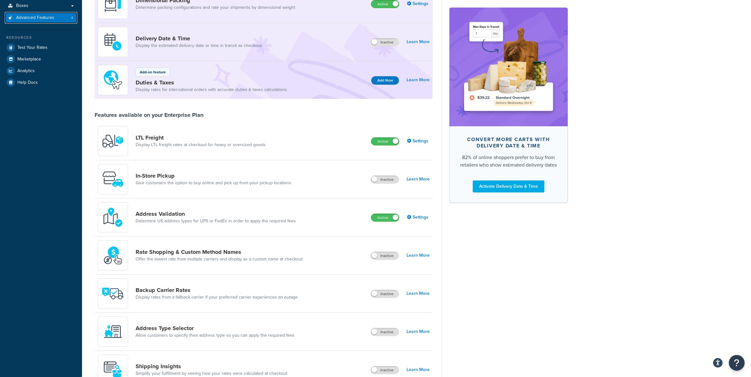
scroll to position [55, 0]
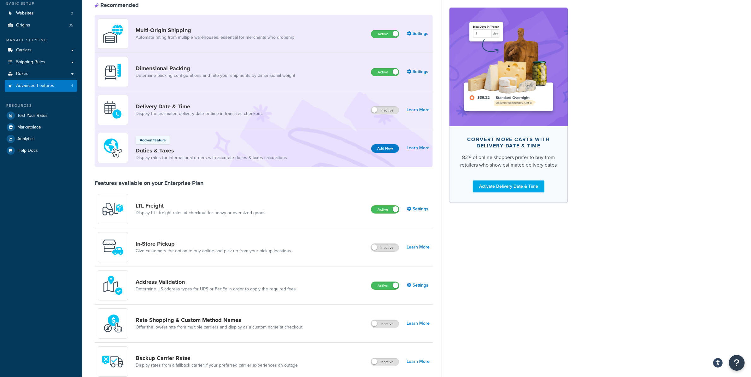
click at [293, 31] on div "Multi-Origin Shipping Automate rating from multiple warehouses, essential for m…" at bounding box center [198, 34] width 201 height 30
click at [418, 36] on link "Settings" at bounding box center [418, 33] width 23 height 9
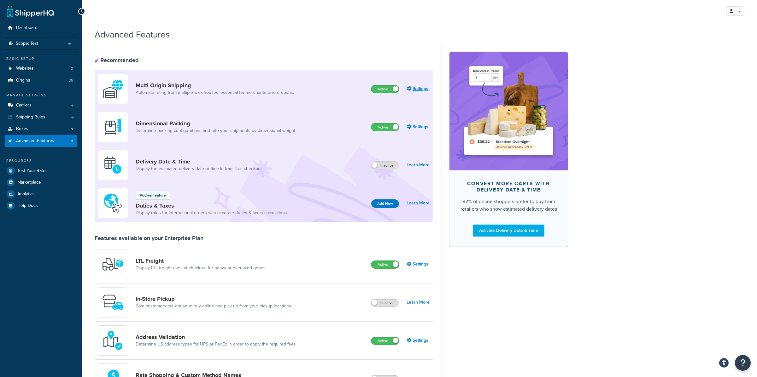
select select "false"
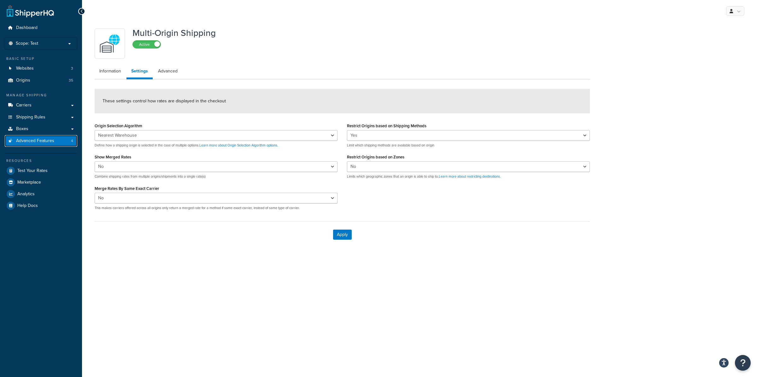
click at [68, 142] on link "Advanced Features 4" at bounding box center [41, 141] width 73 height 12
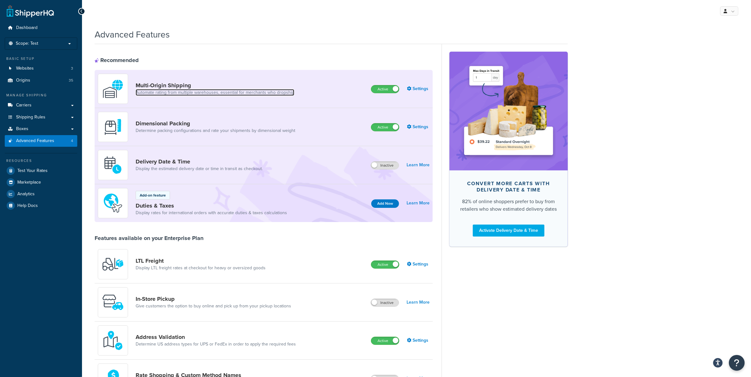
click at [216, 92] on link "Automate rating from multiple warehouses, essential for merchants who dropship" at bounding box center [215, 93] width 159 height 6
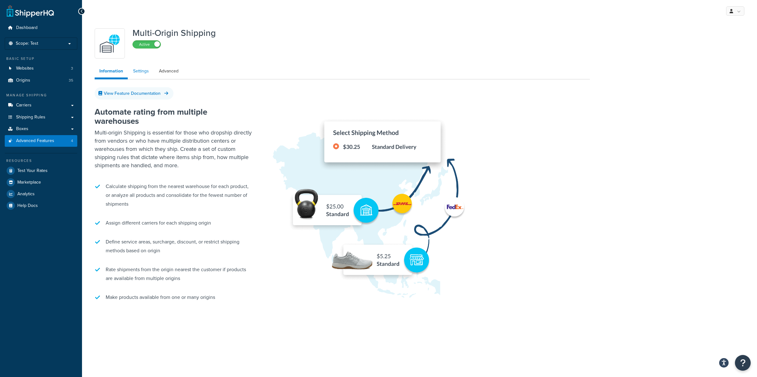
click at [148, 76] on link "Settings" at bounding box center [140, 71] width 25 height 13
select select "false"
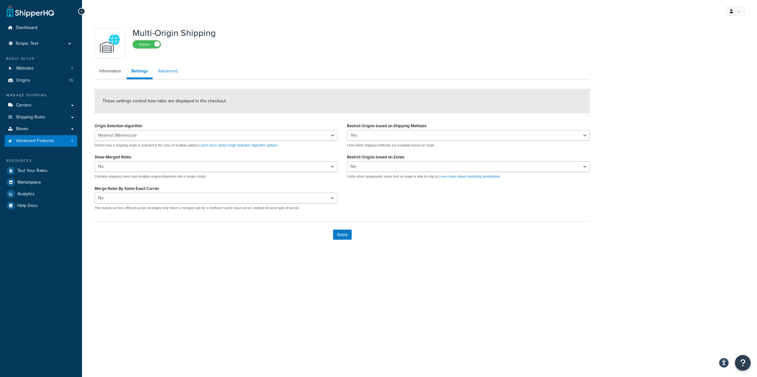
click at [169, 73] on link "Advanced" at bounding box center [167, 71] width 29 height 13
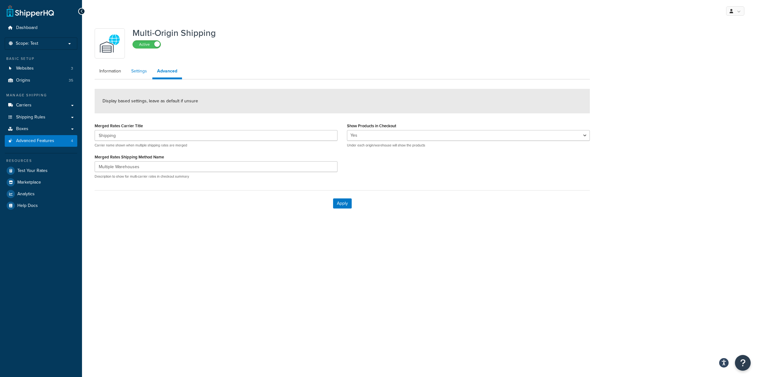
click at [142, 73] on link "Settings" at bounding box center [138, 71] width 25 height 13
select select "false"
